Goal: Find specific page/section: Find specific page/section

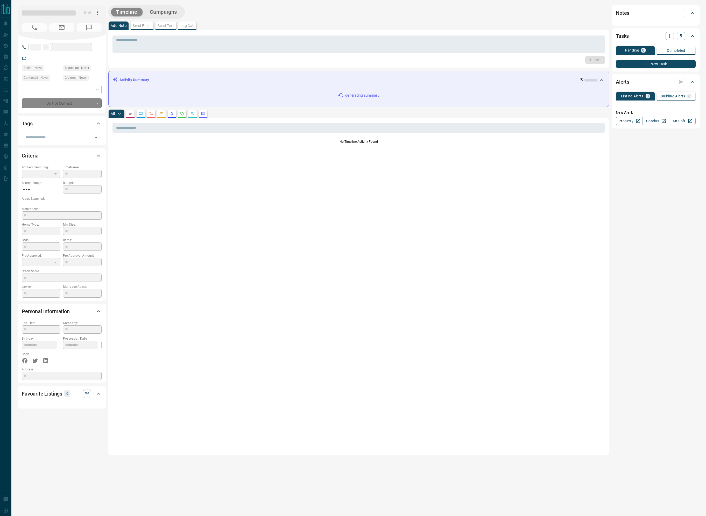
type input "**"
type input "**********"
type input "*"
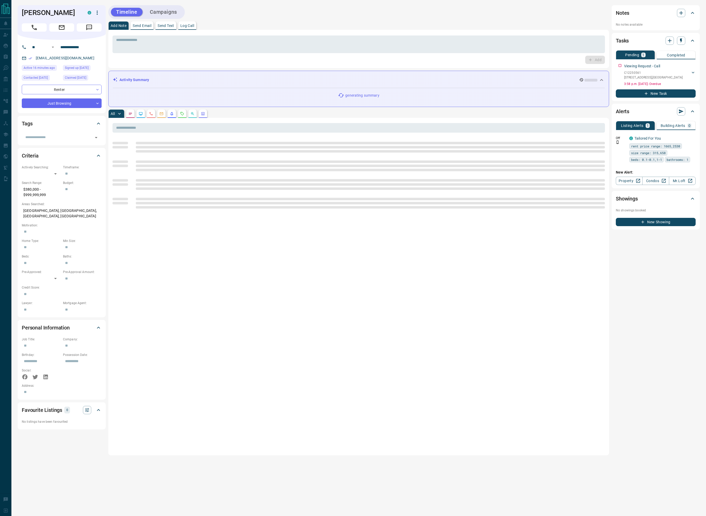
click at [267, 17] on div "Timeline Campaigns" at bounding box center [358, 12] width 501 height 14
